Goal: Task Accomplishment & Management: Complete application form

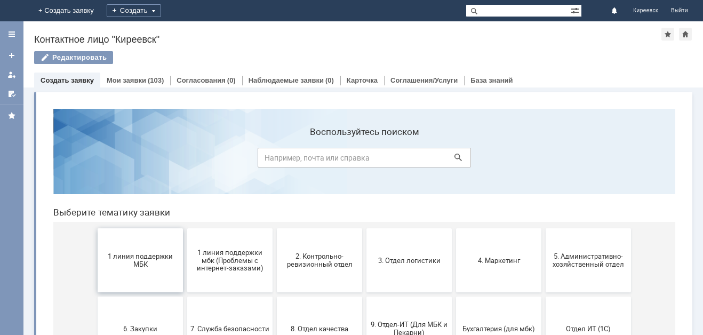
click at [128, 258] on span "1 линия поддержки МБК" at bounding box center [140, 260] width 79 height 16
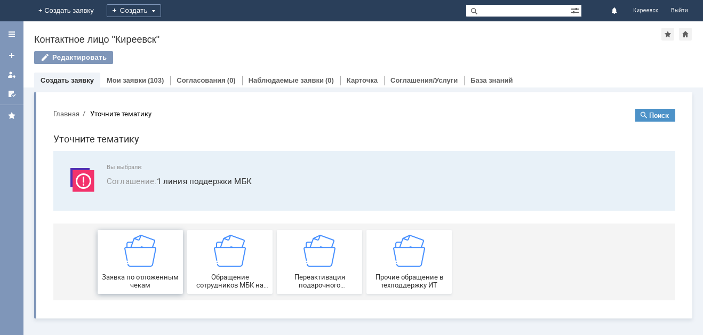
click at [126, 256] on img at bounding box center [140, 251] width 32 height 32
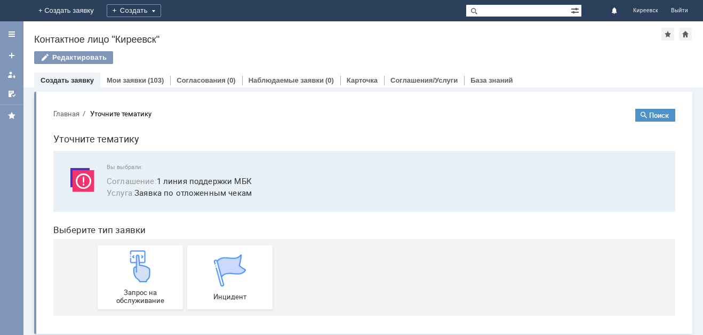
click at [126, 256] on img at bounding box center [140, 266] width 32 height 32
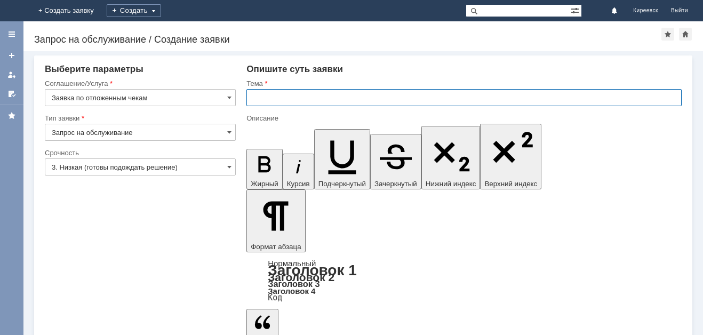
click at [268, 97] on input "text" at bounding box center [463, 97] width 435 height 17
type input "МБК Киреевск. отложенные чеки."
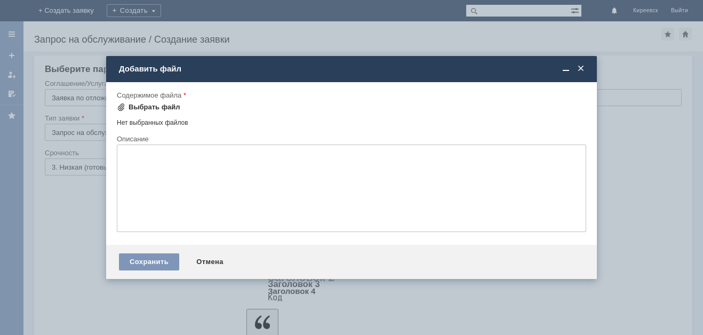
click at [150, 108] on div "Выбрать файл" at bounding box center [155, 107] width 52 height 9
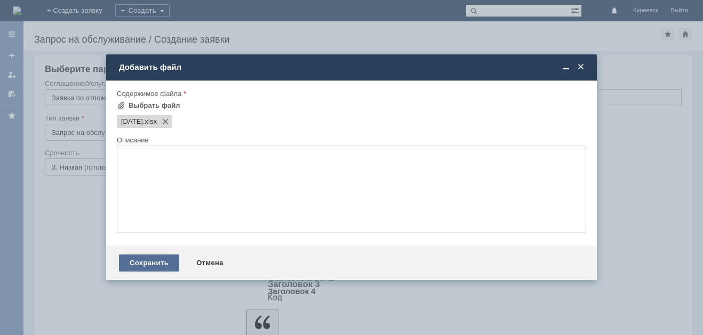
click at [125, 261] on div "Сохранить" at bounding box center [149, 262] width 60 height 17
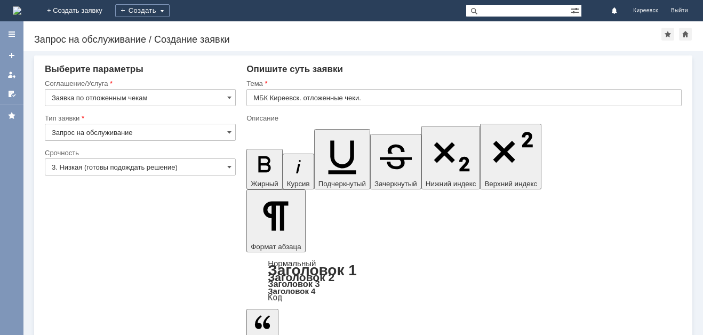
click at [77, 166] on input "3. Низкая (готовы подождать решение)" at bounding box center [140, 166] width 191 height 17
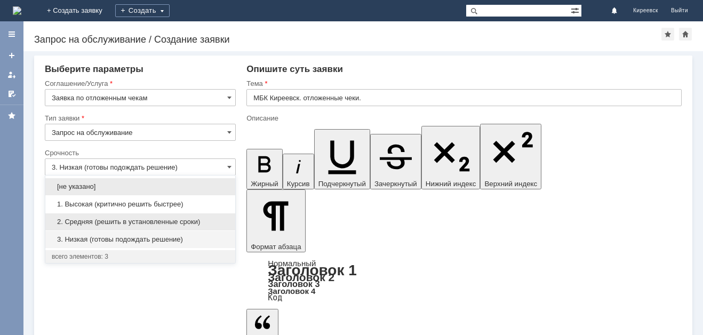
click at [78, 222] on span "2. Средняя (решить в установленные сроки)" at bounding box center [140, 222] width 177 height 9
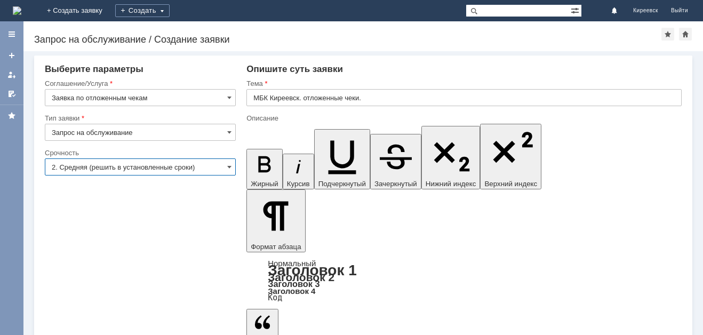
type input "2. Средняя (решить в установленные сроки)"
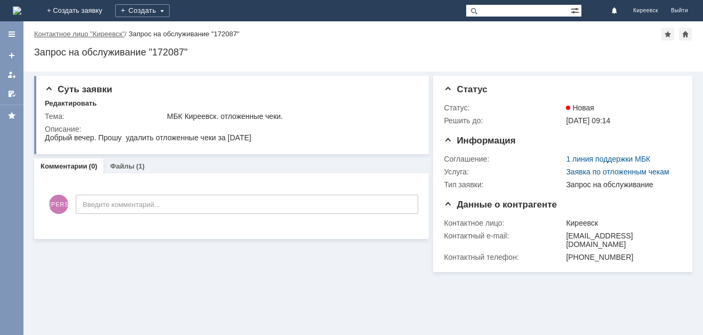
click at [44, 34] on link "Контактное лицо "Киреевск"" at bounding box center [79, 34] width 91 height 8
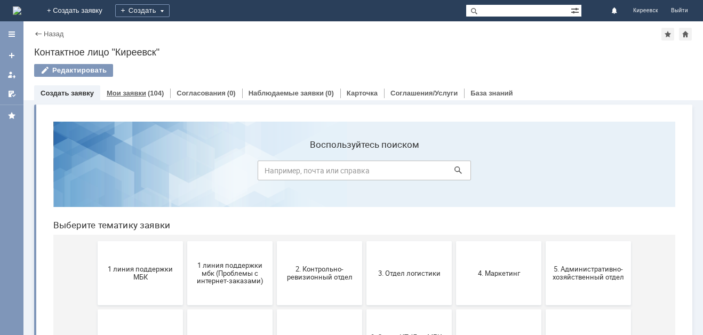
click at [138, 93] on link "Мои заявки" at bounding box center [126, 93] width 39 height 8
